Goal: Find specific page/section

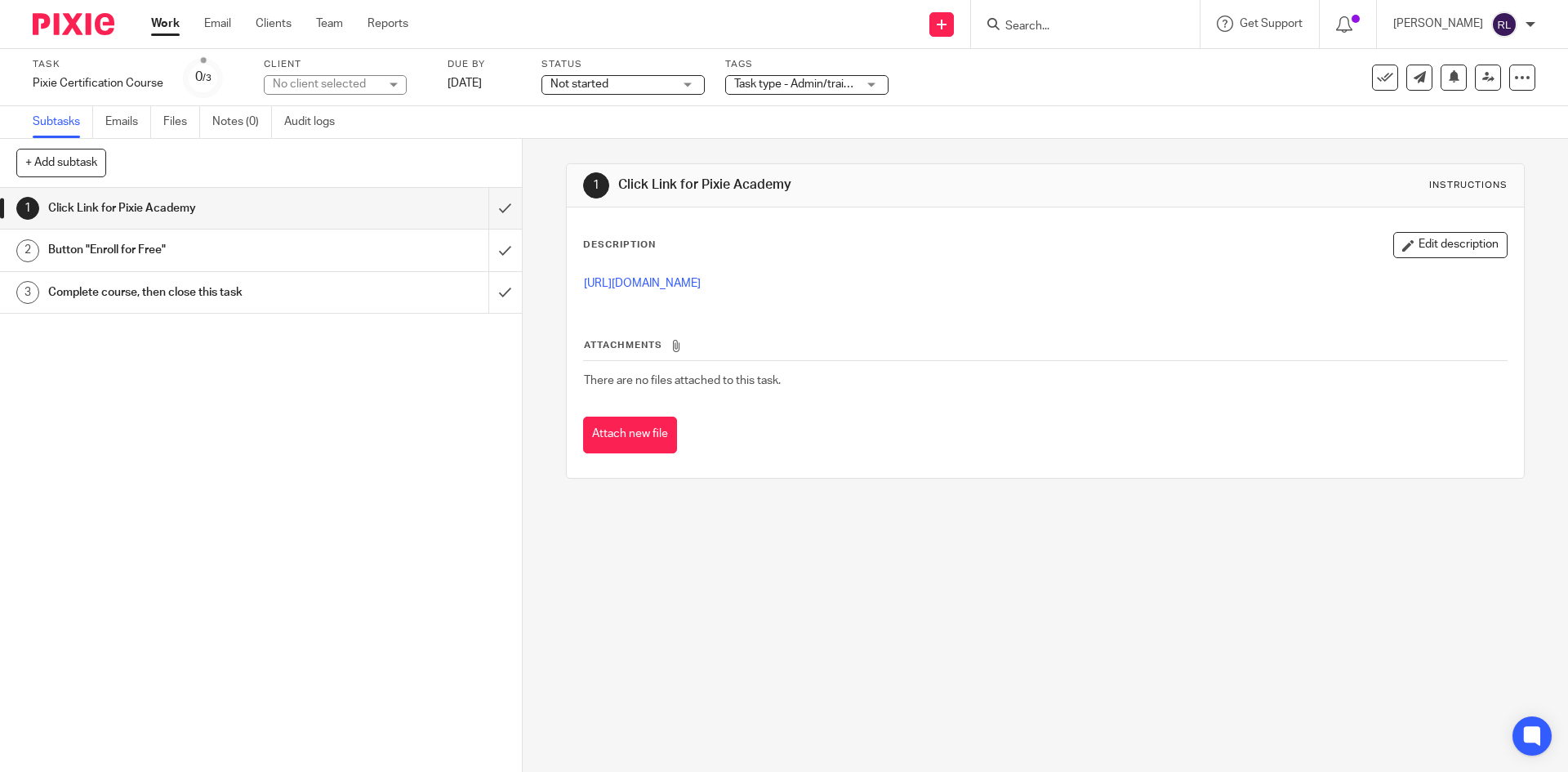
click at [172, 28] on link "Work" at bounding box center [165, 23] width 29 height 16
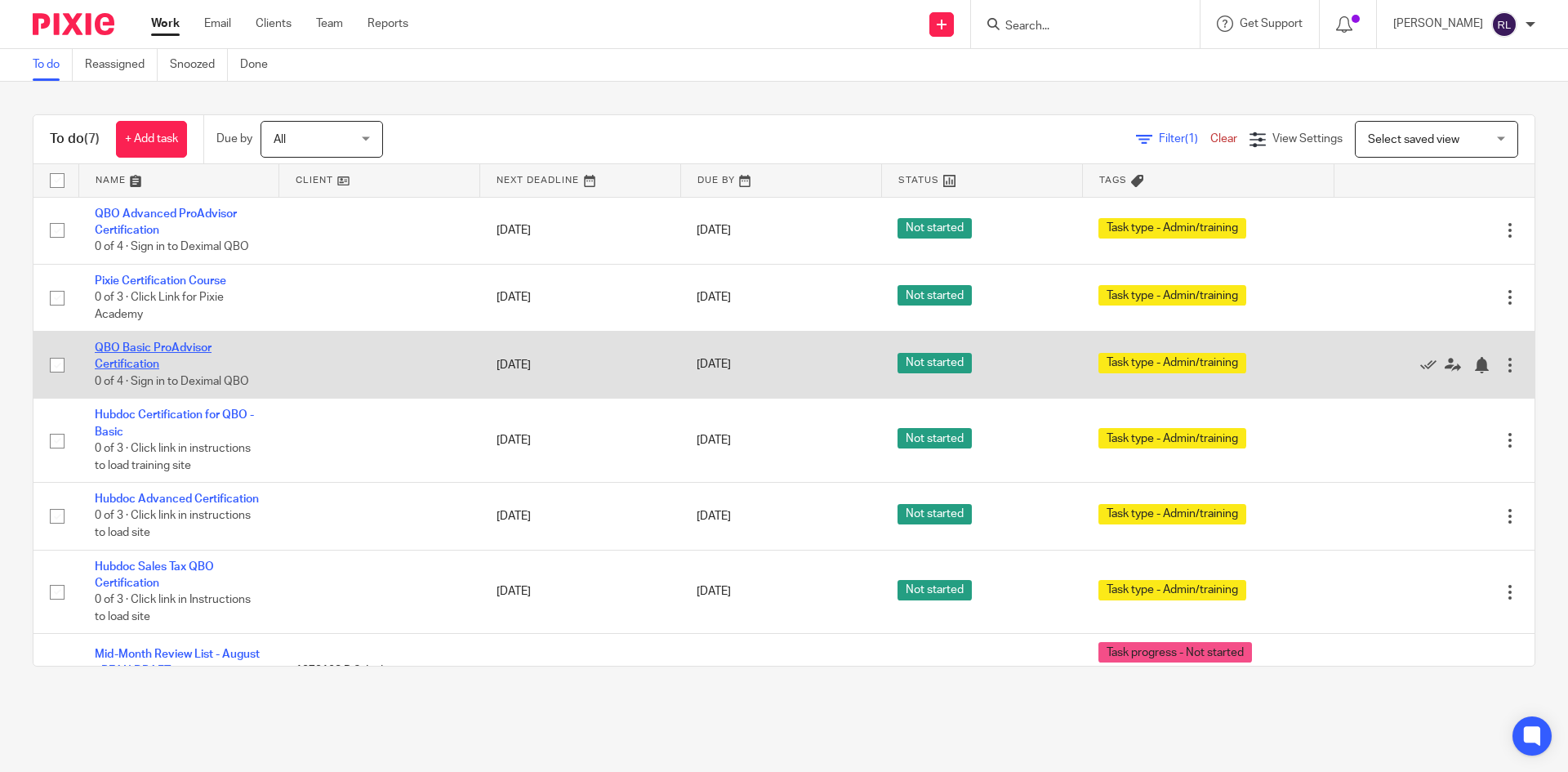
click at [117, 362] on link "QBO Basic ProAdvisor Certification" at bounding box center [153, 356] width 117 height 28
